Goal: Task Accomplishment & Management: Manage account settings

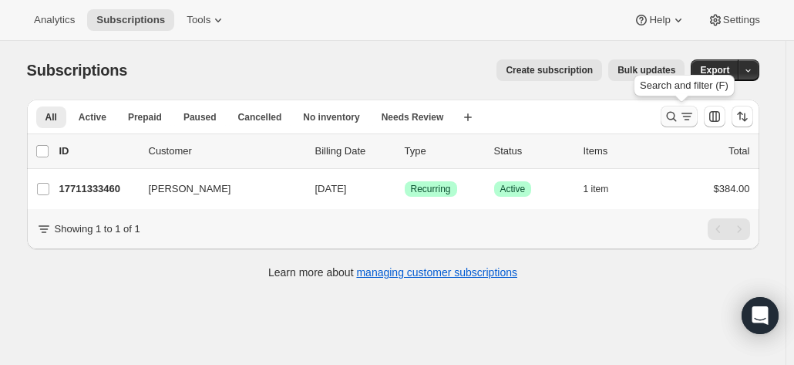
click at [676, 112] on icon "Search and filter results" at bounding box center [671, 117] width 10 height 10
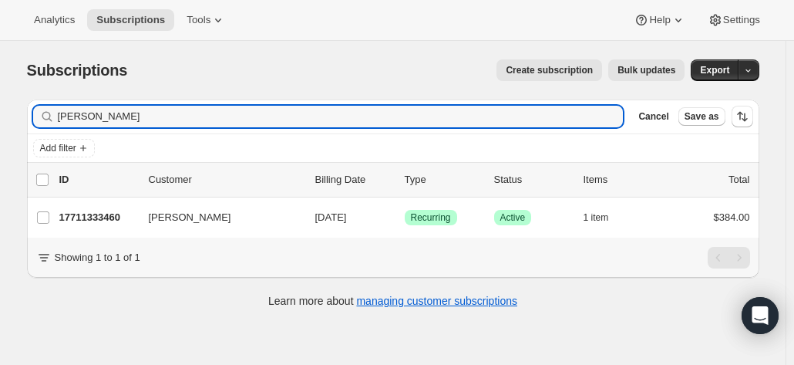
drag, startPoint x: 22, startPoint y: 116, endPoint x: 9, endPoint y: 76, distance: 42.2
click at [0, 99] on html "Analytics Subscriptions Tools Help Settings Skip to content Subscriptions. This…" at bounding box center [397, 182] width 794 height 365
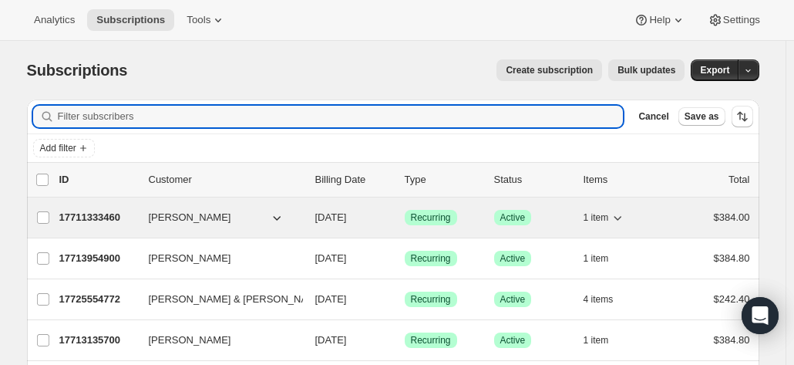
click at [97, 215] on p "17711333460" at bounding box center [97, 217] width 77 height 15
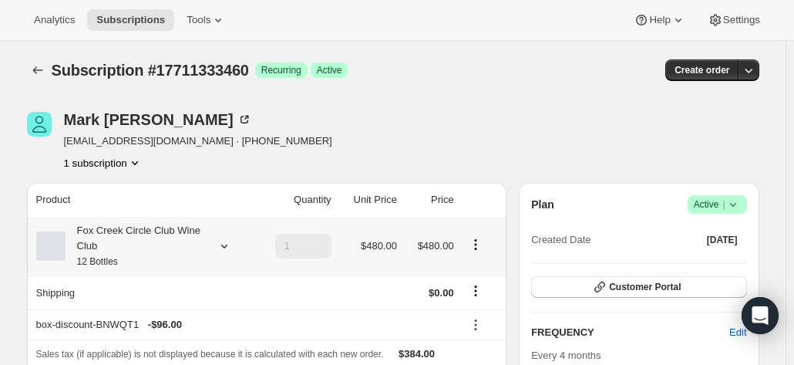
click at [162, 248] on div "Fox Creek Circle Club Wine Club 12 Bottles" at bounding box center [135, 246] width 139 height 46
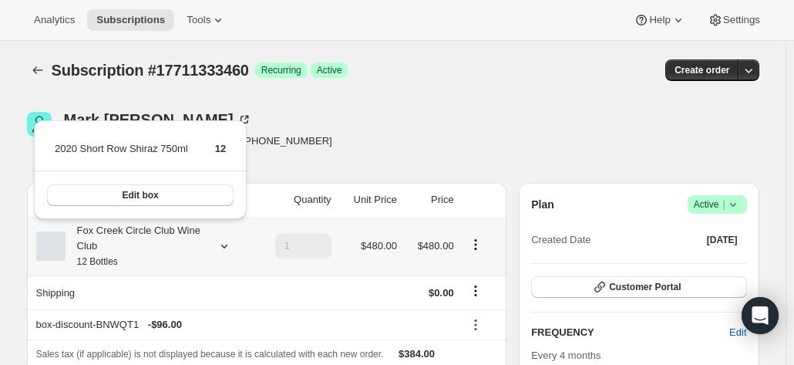
click at [162, 248] on div "Fox Creek Circle Club Wine Club 12 Bottles" at bounding box center [135, 246] width 139 height 46
